Goal: Task Accomplishment & Management: Manage account settings

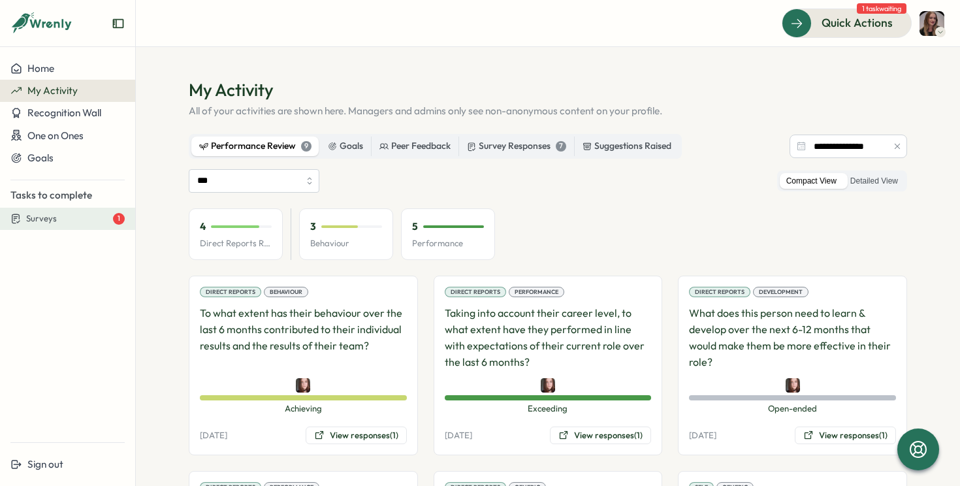
click at [78, 217] on div "Surveys 1" at bounding box center [75, 219] width 99 height 12
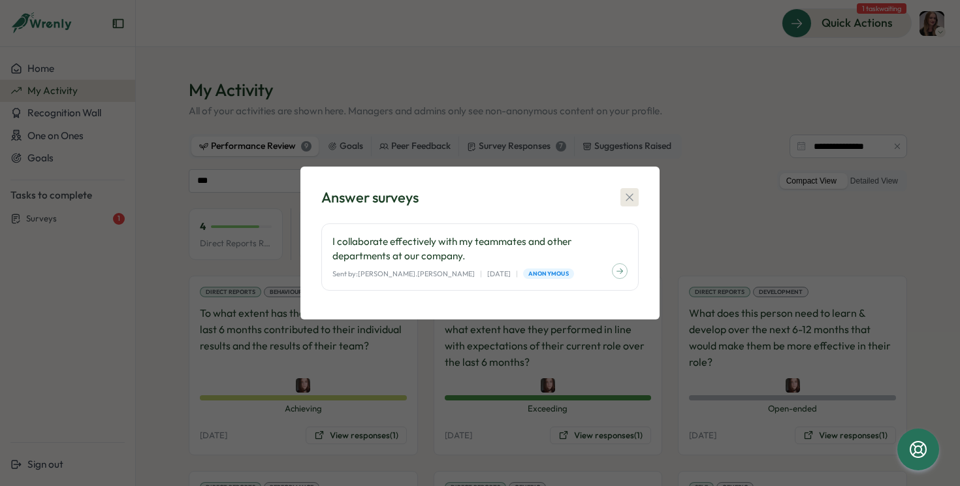
click at [631, 199] on icon "button" at bounding box center [629, 197] width 13 height 13
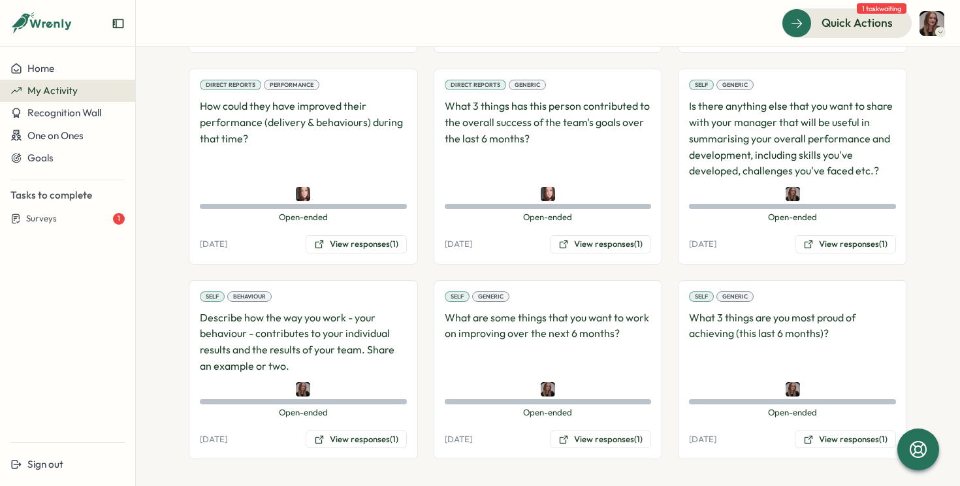
scroll to position [407, 0]
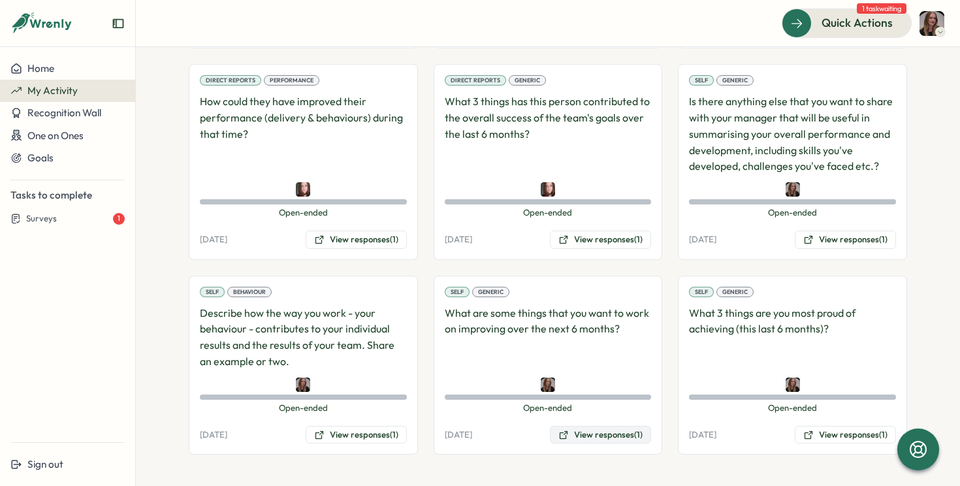
click at [591, 440] on button "View responses (1)" at bounding box center [600, 435] width 101 height 18
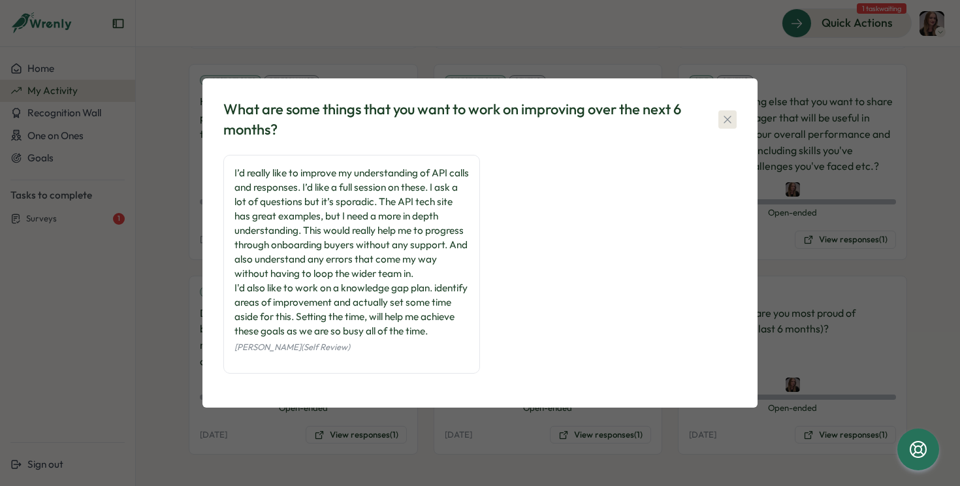
click at [729, 122] on icon "button" at bounding box center [727, 119] width 13 height 13
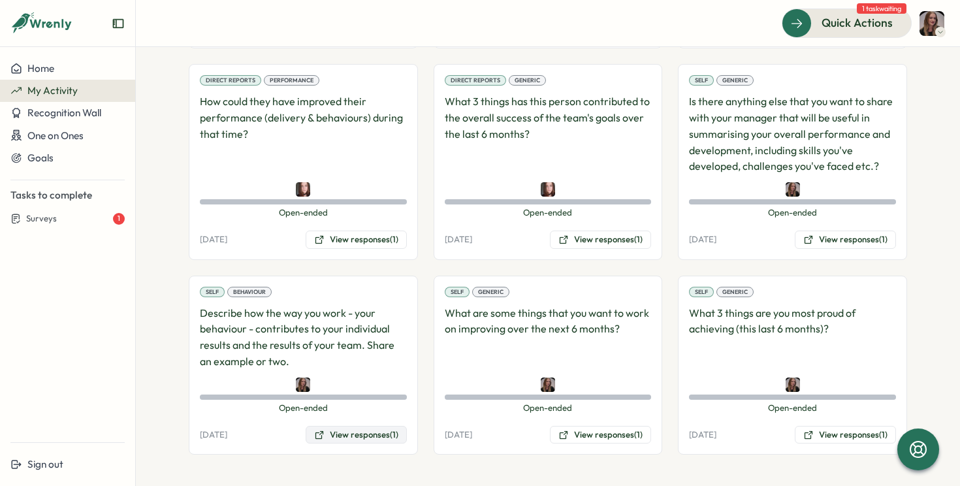
click at [363, 434] on button "View responses (1)" at bounding box center [356, 435] width 101 height 18
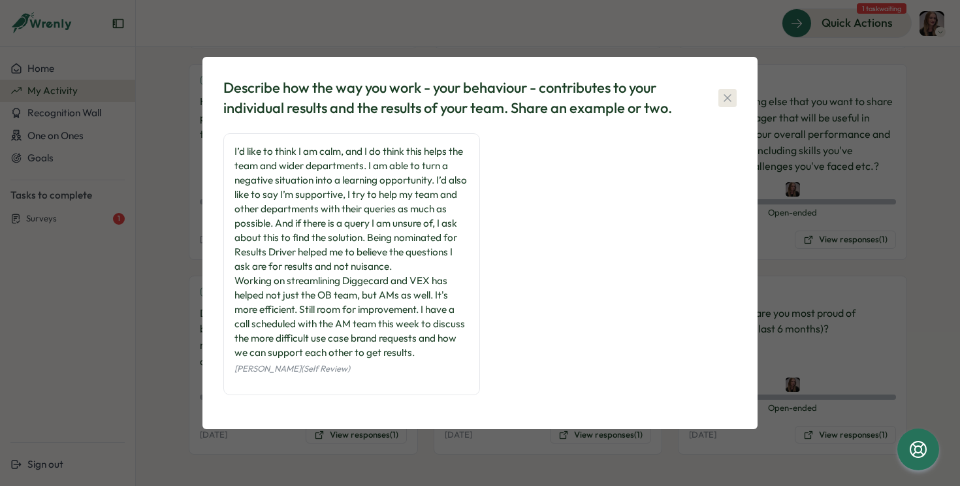
click at [729, 101] on icon "button" at bounding box center [727, 97] width 13 height 13
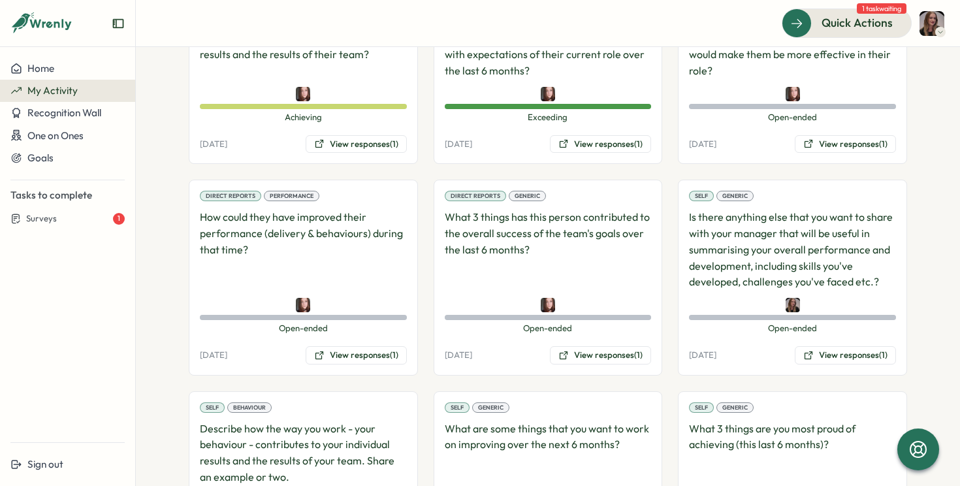
scroll to position [314, 0]
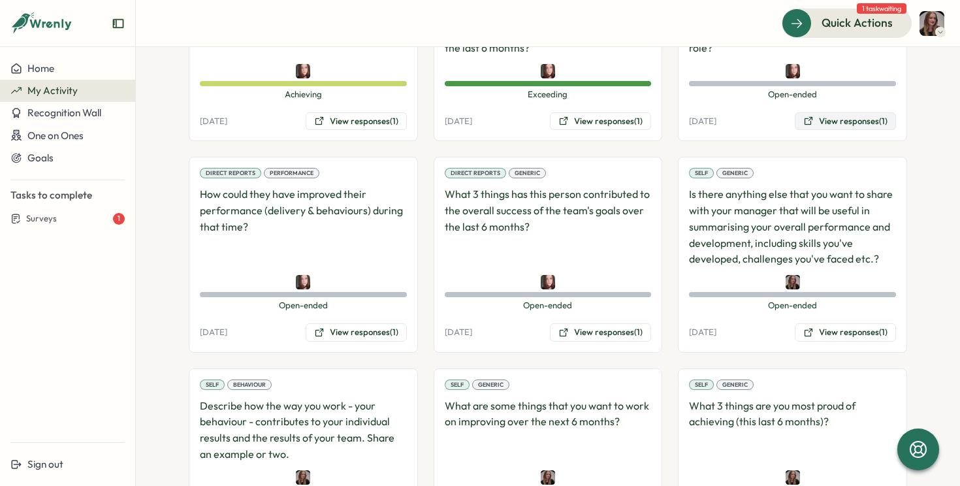
click at [808, 118] on icon at bounding box center [809, 121] width 8 height 8
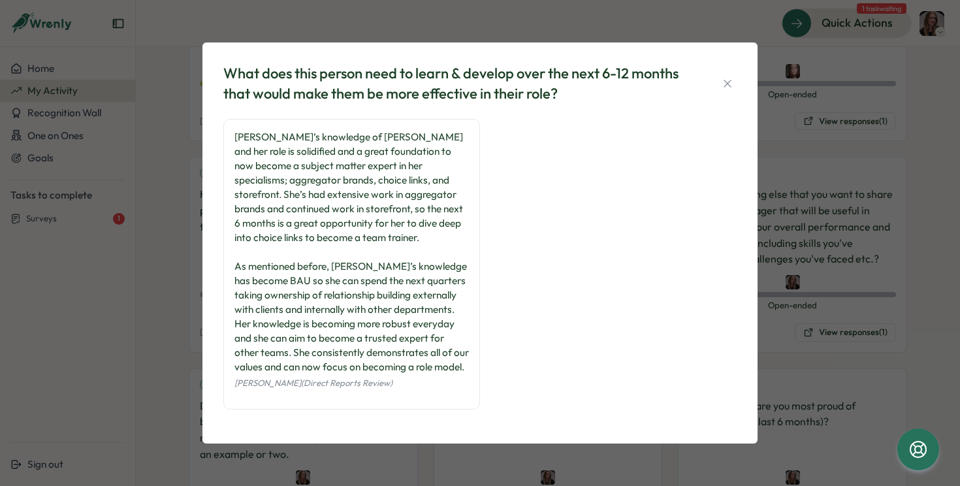
scroll to position [4, 0]
click at [731, 82] on icon "button" at bounding box center [727, 83] width 13 height 13
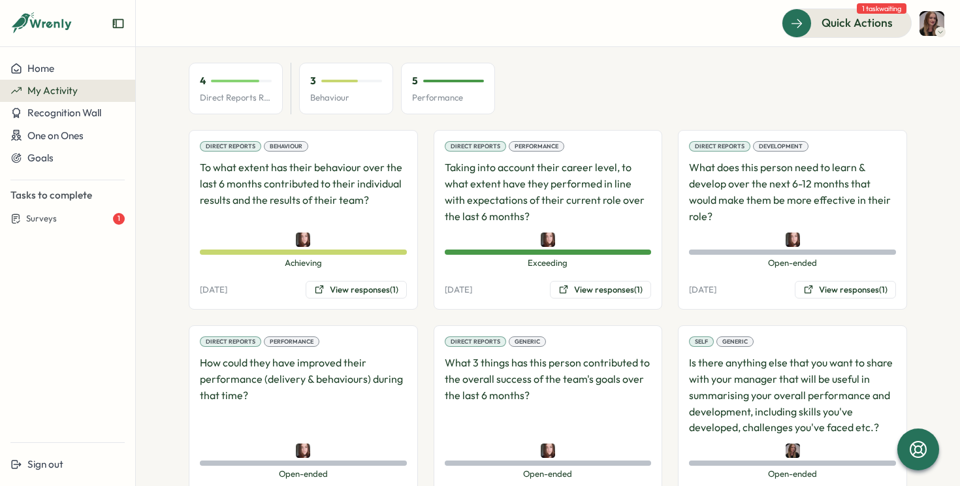
scroll to position [144, 0]
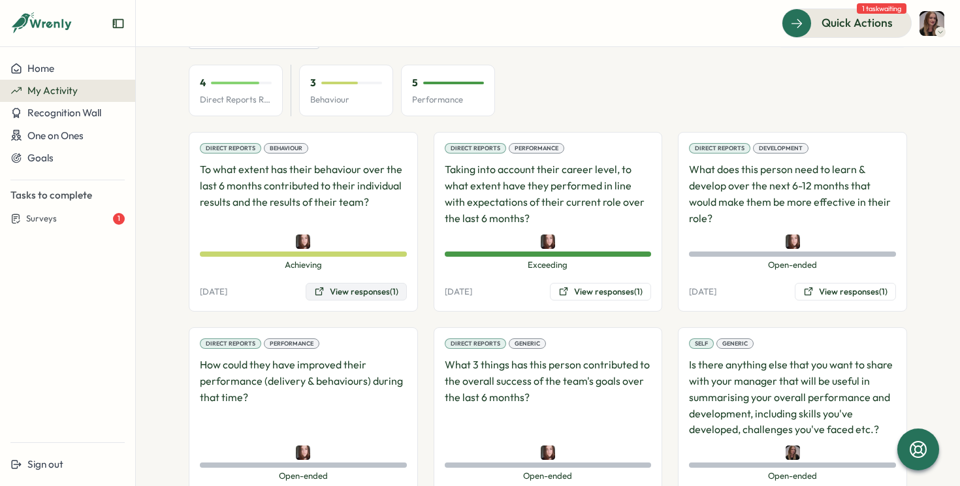
click at [336, 289] on button "View responses (1)" at bounding box center [356, 292] width 101 height 18
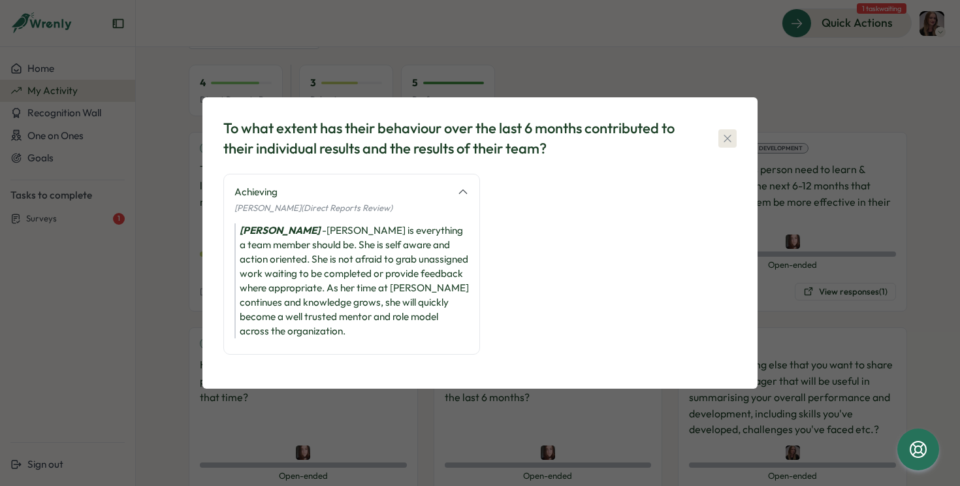
click at [727, 134] on icon "button" at bounding box center [727, 138] width 13 height 13
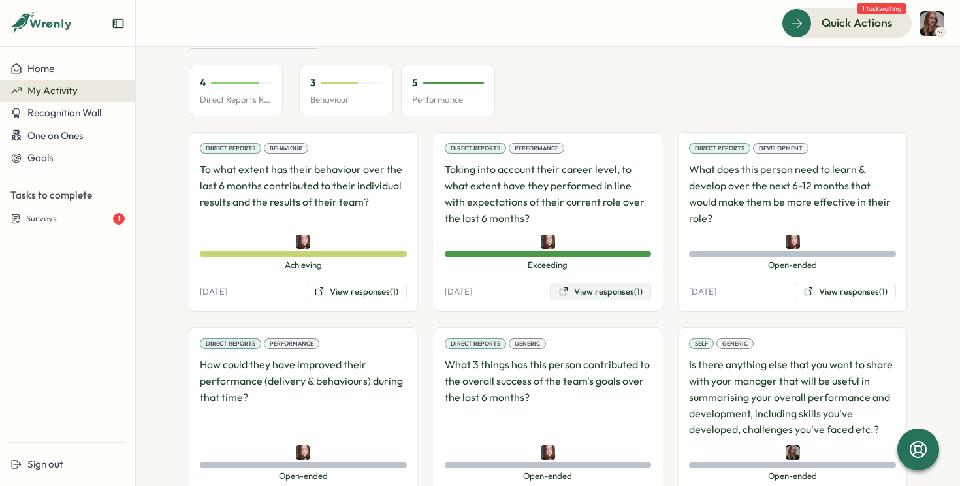
click at [591, 287] on button "View responses (1)" at bounding box center [600, 292] width 101 height 18
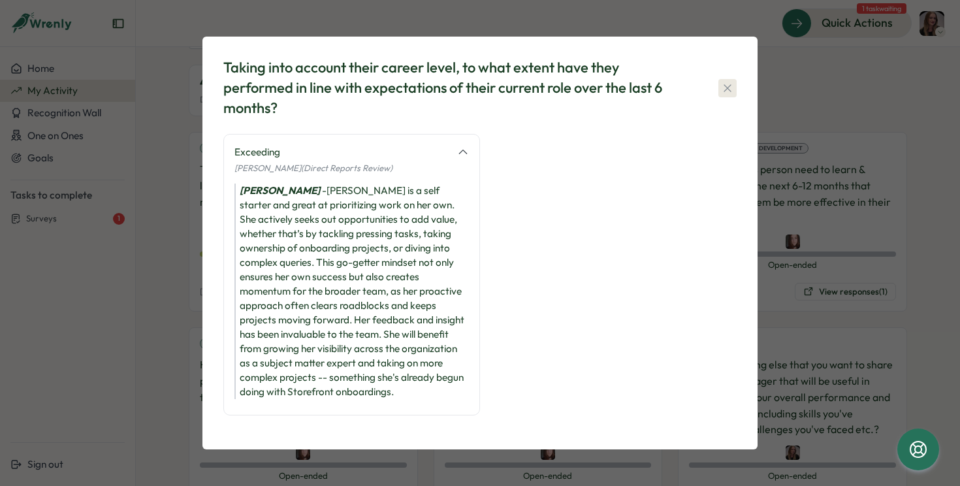
click at [731, 87] on icon "button" at bounding box center [727, 88] width 13 height 13
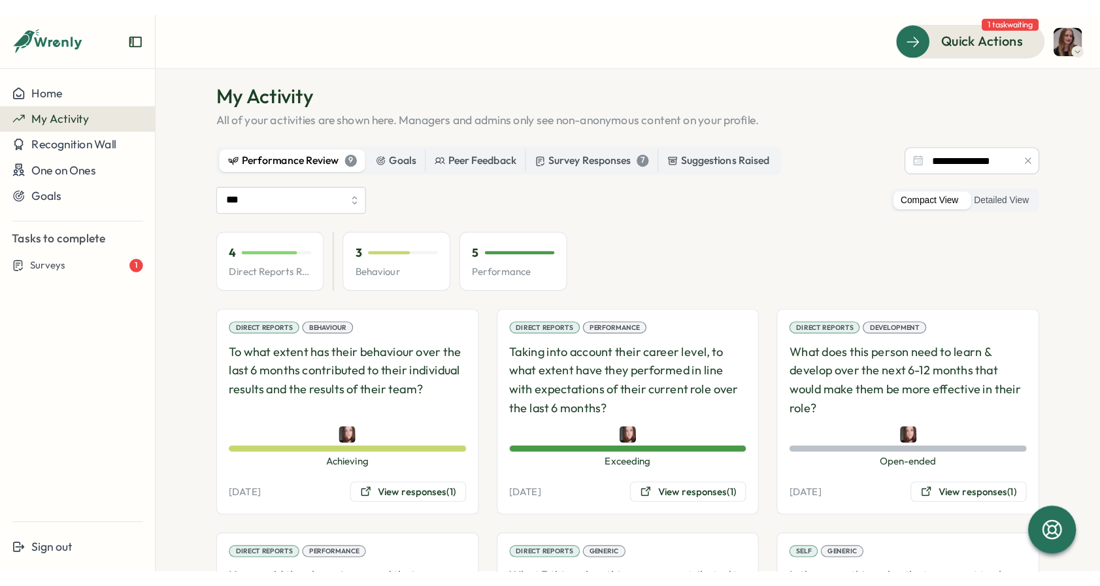
scroll to position [0, 0]
